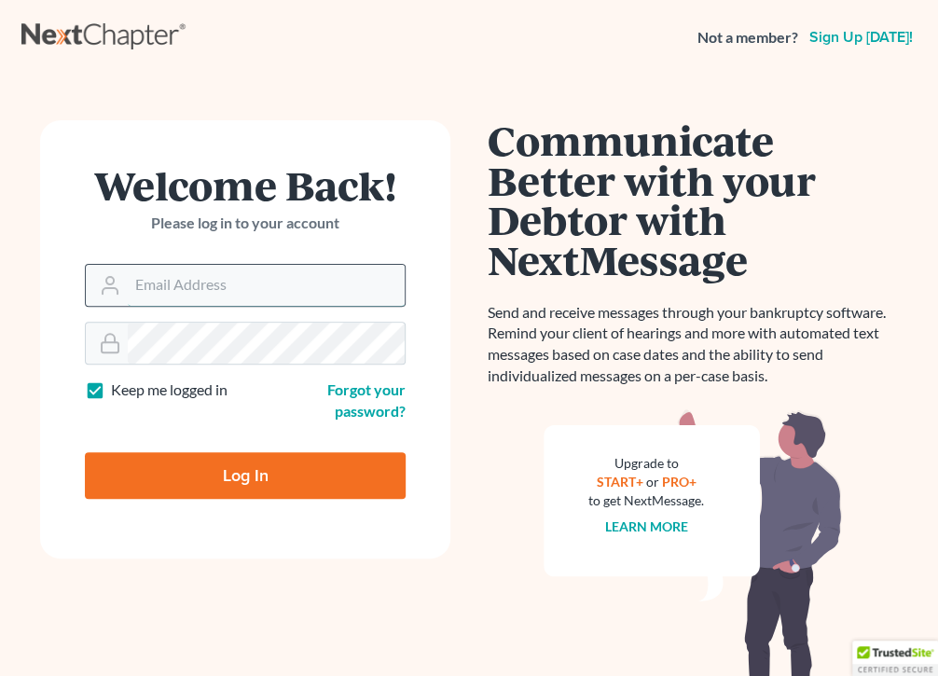
click at [261, 283] on input "Email Address" at bounding box center [266, 285] width 277 height 41
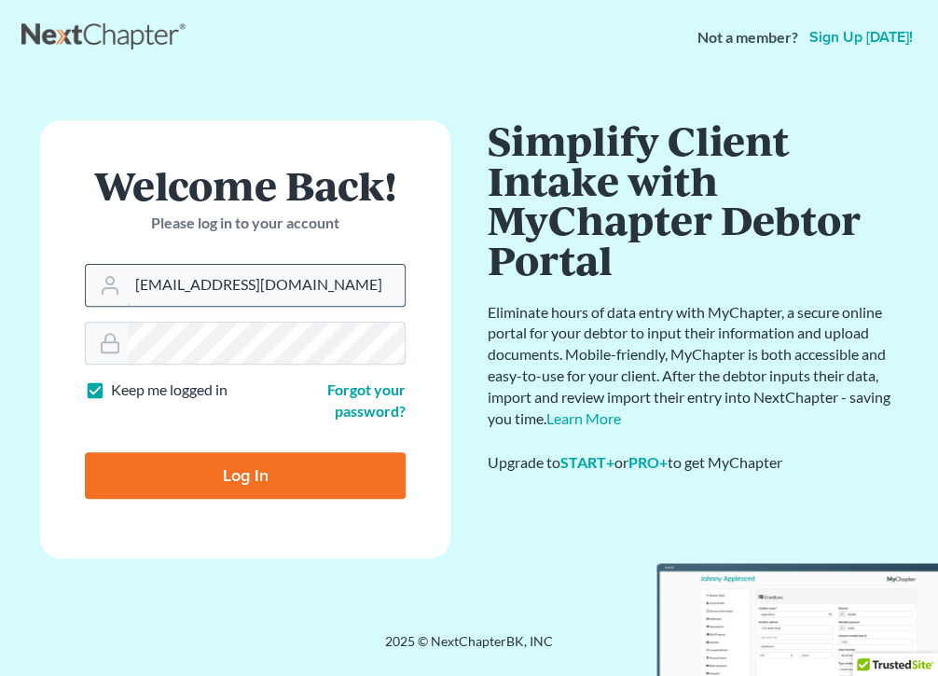
type input "[EMAIL_ADDRESS][DOMAIN_NAME]"
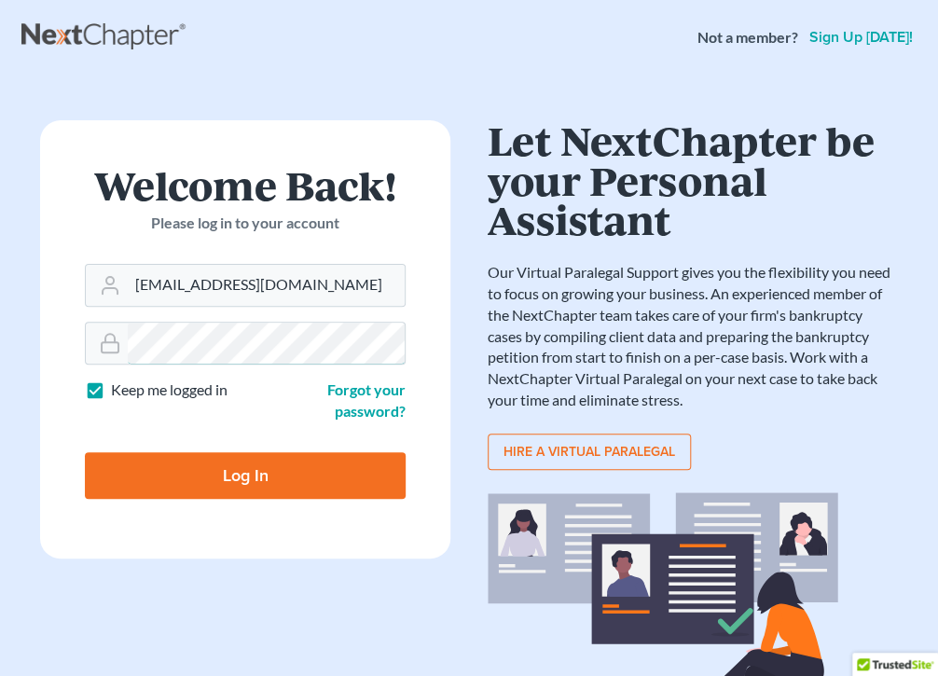
click at [85, 452] on input "Log In" at bounding box center [245, 475] width 321 height 47
type input "Thinking..."
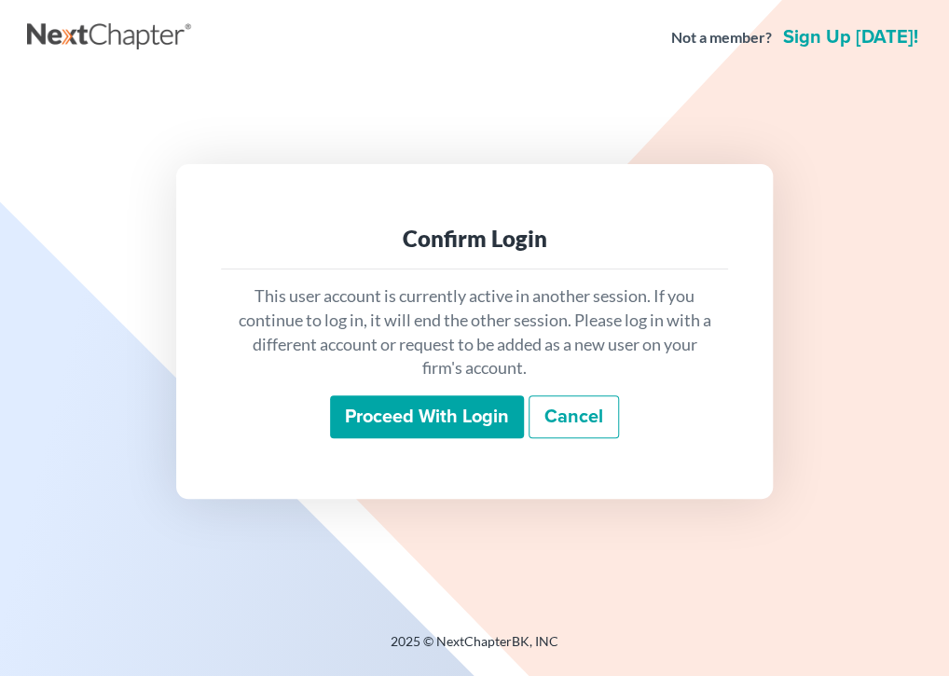
click at [473, 418] on input "Proceed with login" at bounding box center [427, 416] width 194 height 43
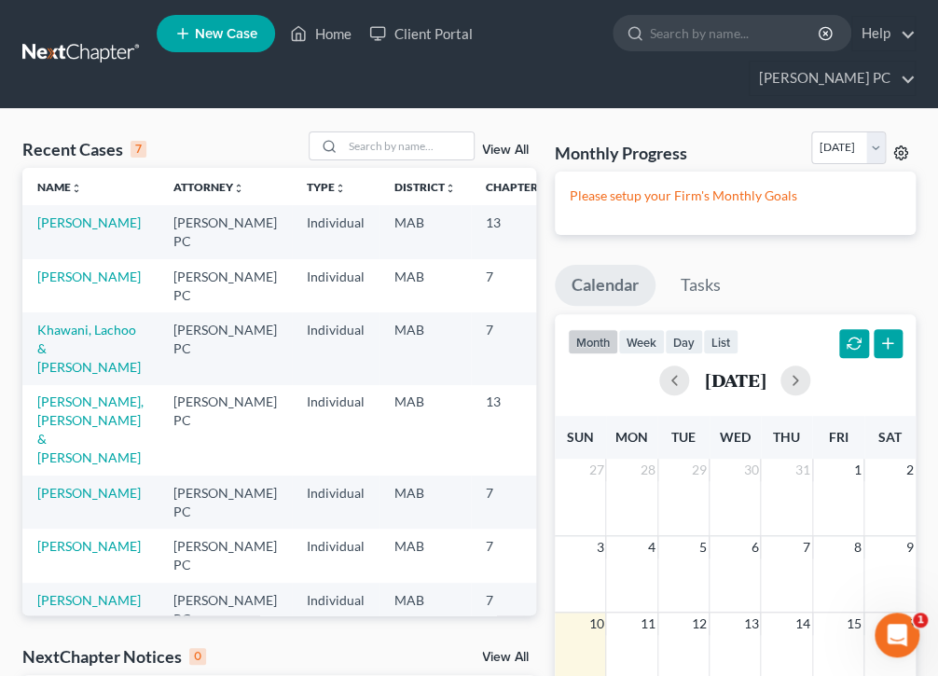
click at [902, 149] on icon at bounding box center [900, 152] width 15 height 15
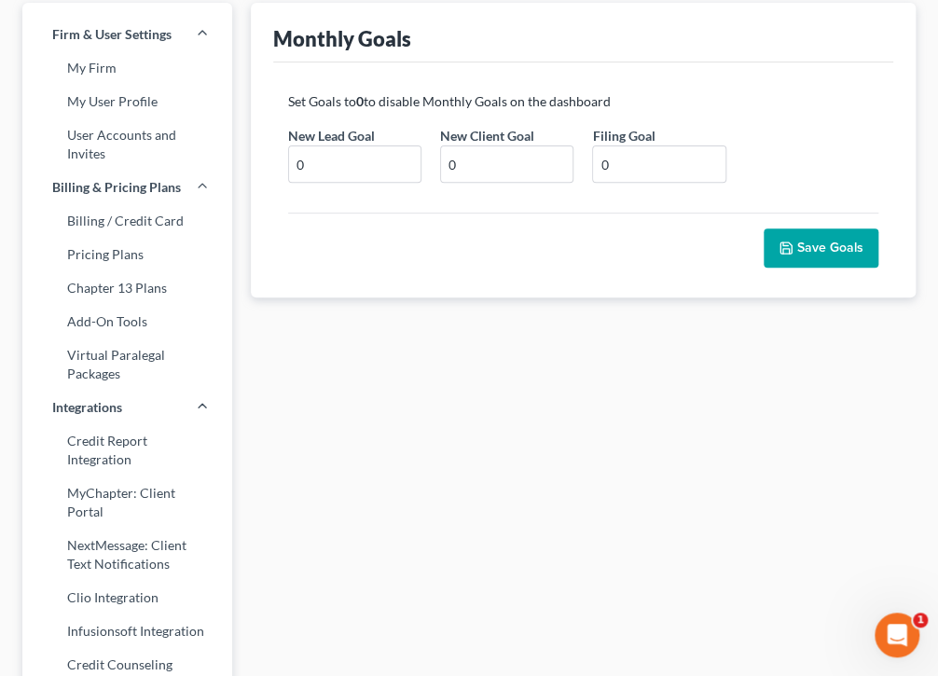
scroll to position [127, 0]
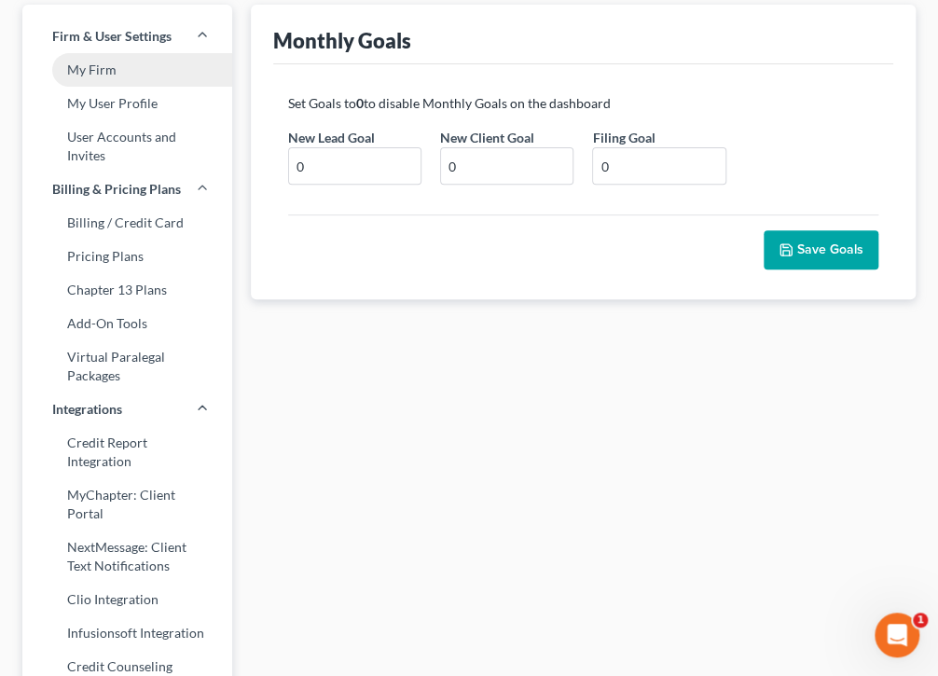
click at [97, 68] on link "My Firm" at bounding box center [127, 70] width 210 height 34
select select "24"
select select "22"
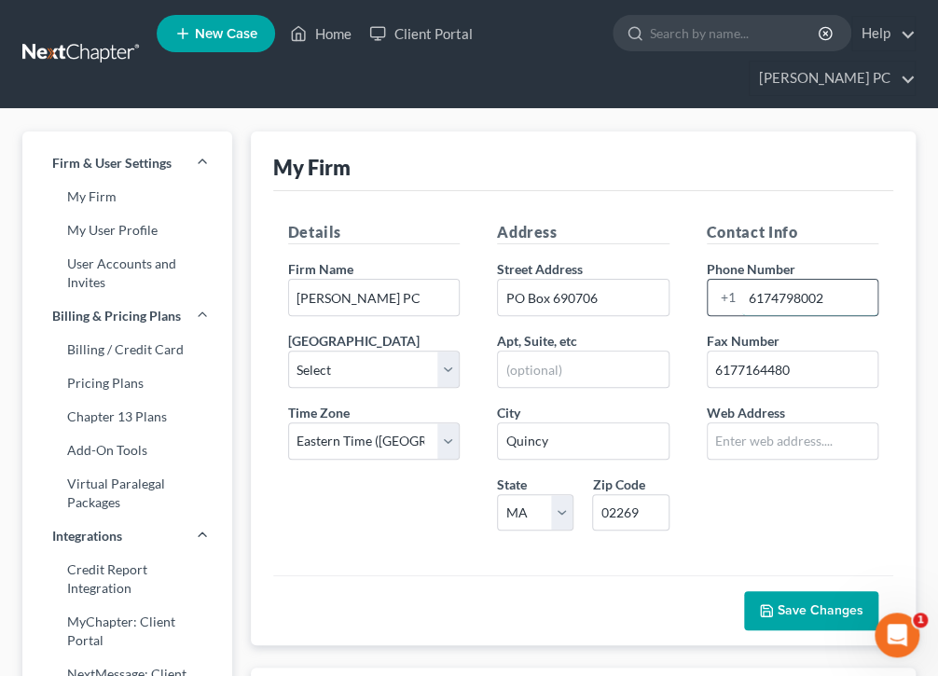
click at [833, 296] on input "6174798002" at bounding box center [810, 297] width 136 height 35
type input "6172333775"
click at [132, 227] on link "My User Profile" at bounding box center [127, 230] width 210 height 34
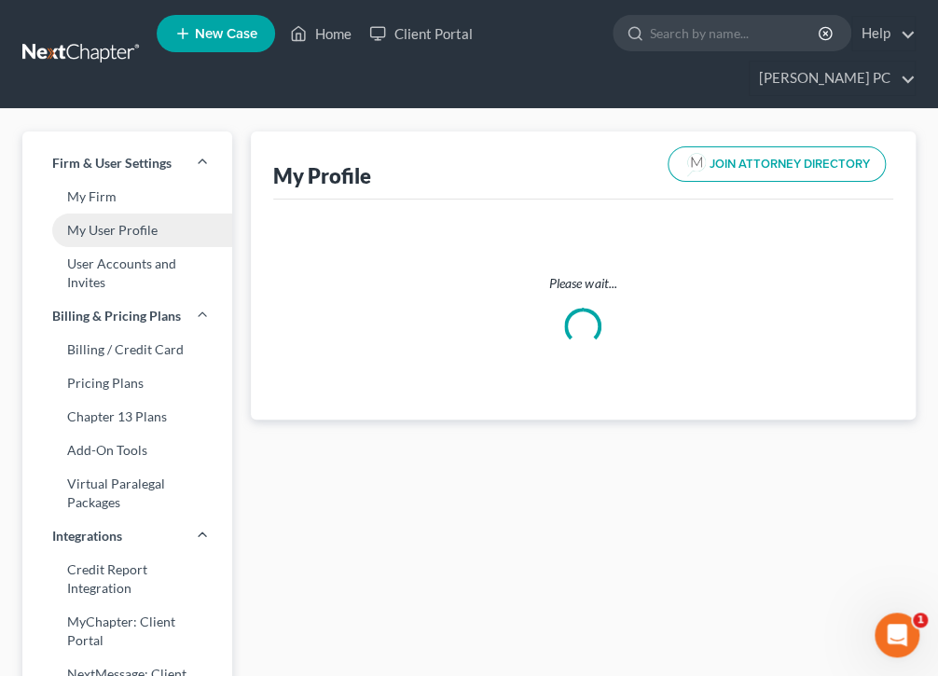
select select "22"
select select "39"
select select "attorney"
select select "0"
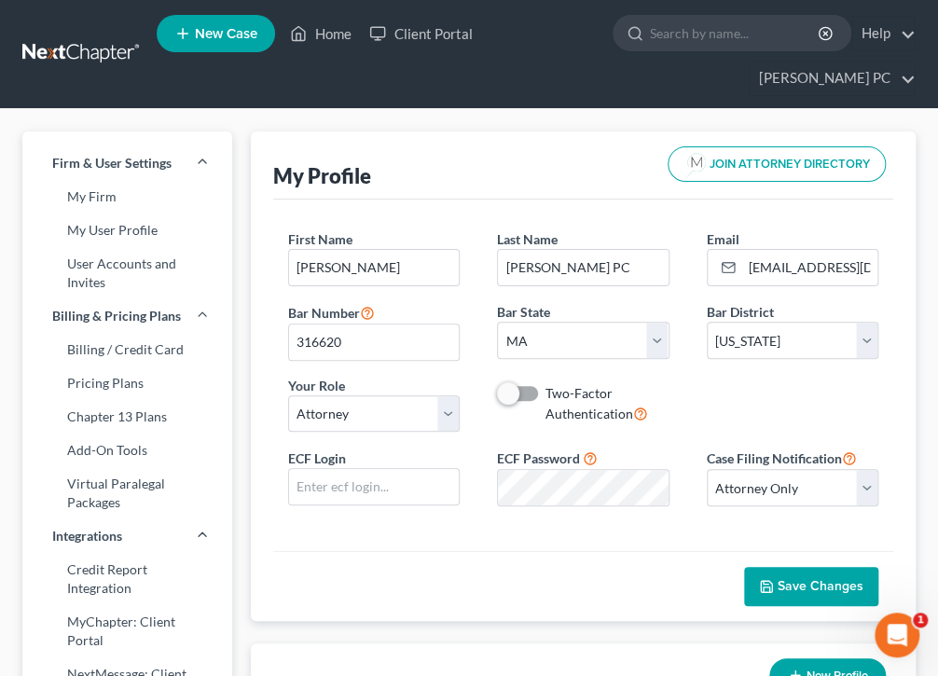
click at [545, 394] on label "Two-Factor Authentication" at bounding box center [607, 404] width 124 height 40
click at [553, 394] on input "Two-Factor Authentication" at bounding box center [559, 390] width 12 height 12
click at [504, 394] on span at bounding box center [519, 393] width 45 height 22
click at [504, 393] on span at bounding box center [519, 393] width 45 height 22
click at [545, 389] on label "Two-Factor Authentication" at bounding box center [607, 404] width 124 height 40
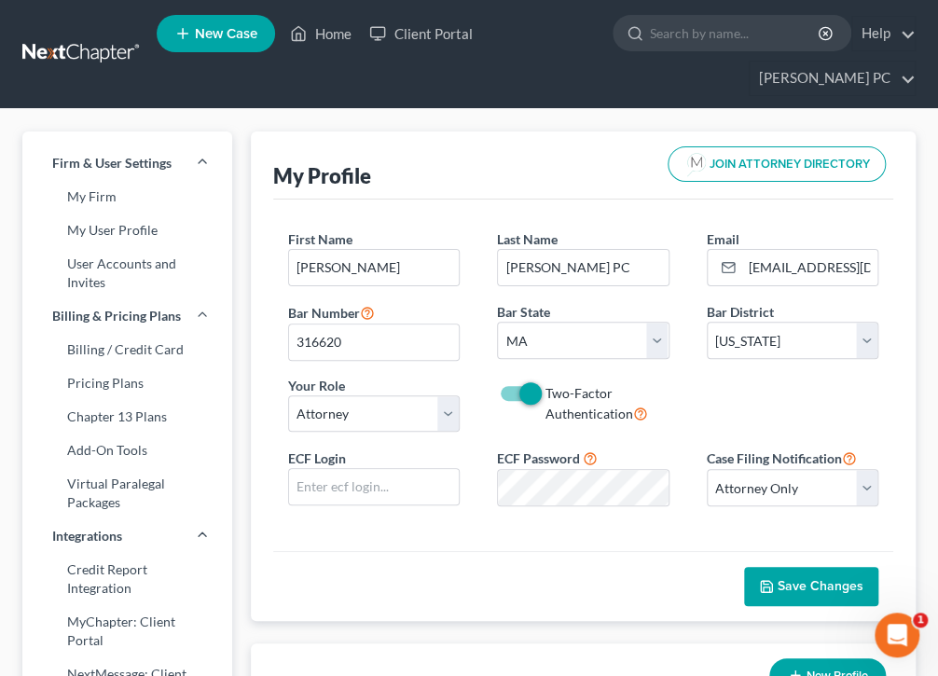
click at [553, 389] on input "Two-Factor Authentication" at bounding box center [559, 390] width 12 height 12
checkbox input "false"
click at [866, 485] on select "Select Attorney Only Attorney And Other Other Only" at bounding box center [793, 487] width 172 height 37
click at [585, 542] on div "First Name * [PERSON_NAME] Last Name * [PERSON_NAME] PC Email * [EMAIL_ADDRESS]…" at bounding box center [583, 375] width 621 height 351
click at [110, 316] on span "Billing & Pricing Plans" at bounding box center [116, 316] width 129 height 19
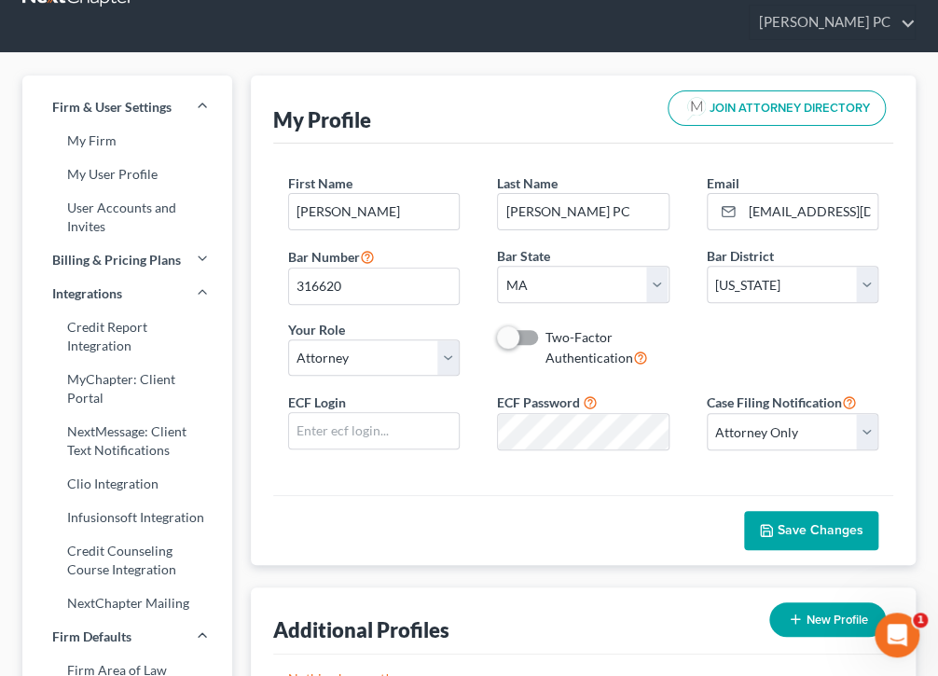
scroll to position [78, 0]
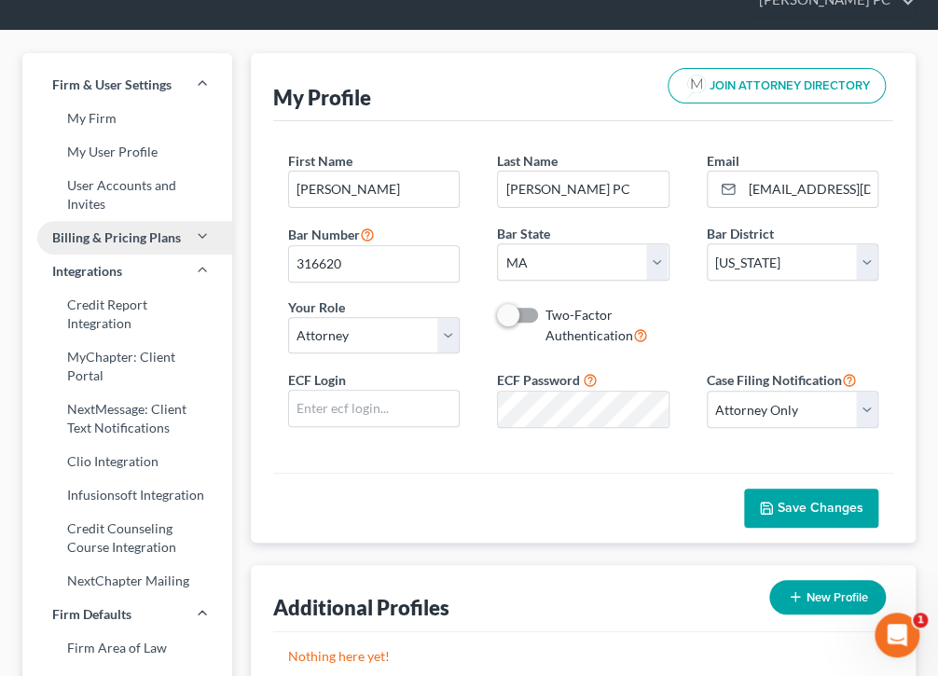
click at [201, 235] on icon at bounding box center [202, 235] width 15 height 15
click at [152, 236] on span "Billing & Pricing Plans" at bounding box center [116, 237] width 129 height 19
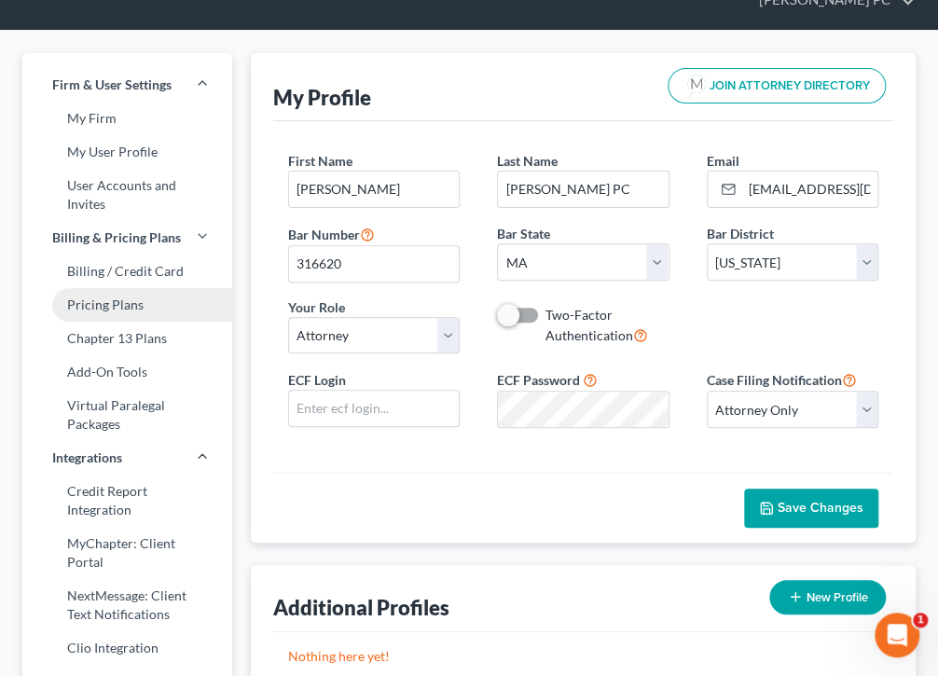
click at [91, 303] on link "Pricing Plans" at bounding box center [127, 305] width 210 height 34
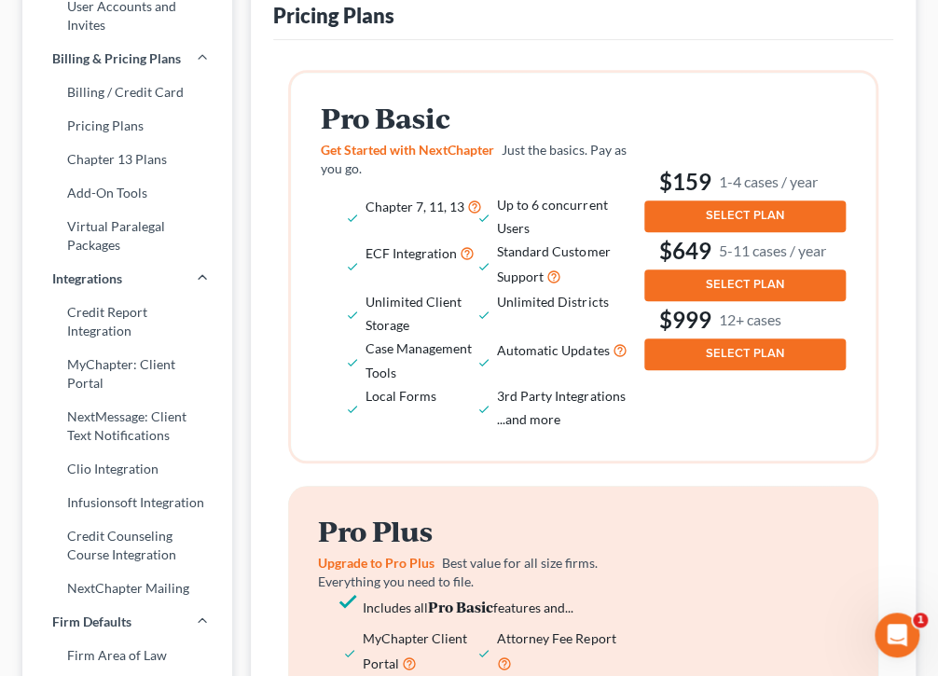
scroll to position [255, 0]
